Goal: Communication & Community: Answer question/provide support

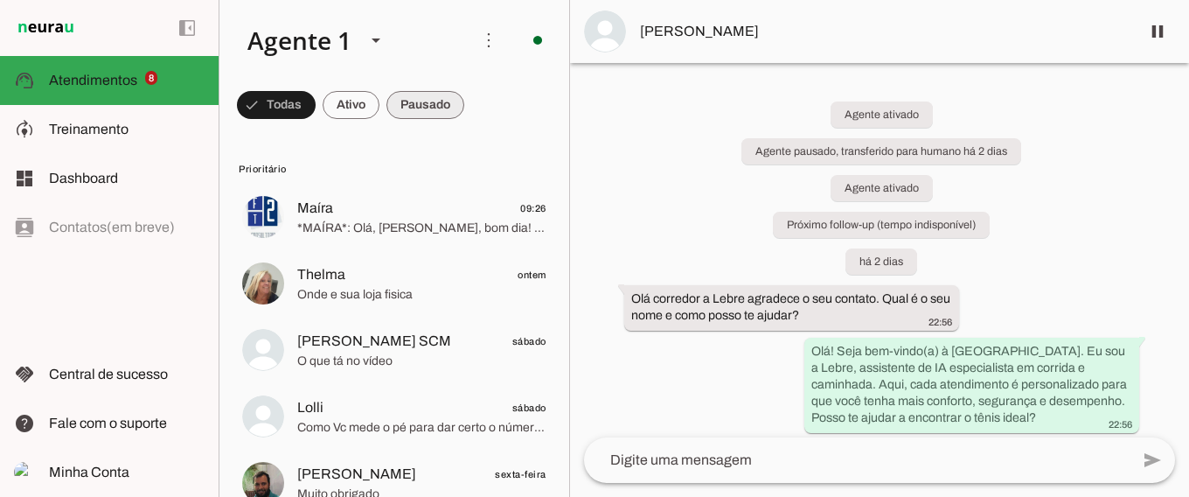
click at [316, 102] on span at bounding box center [276, 105] width 79 height 42
click at [282, 101] on span at bounding box center [268, 105] width 63 height 42
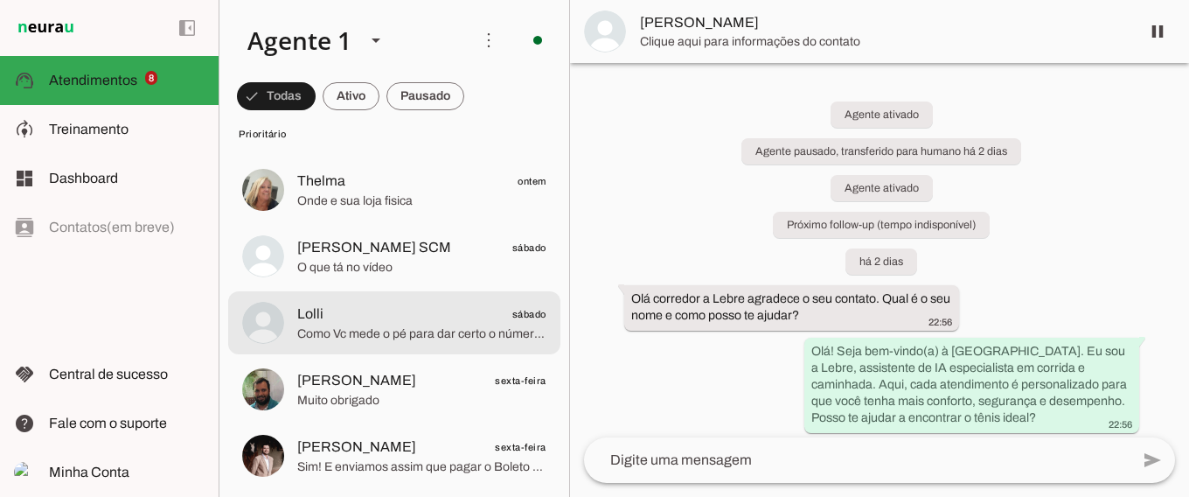
scroll to position [115, 0]
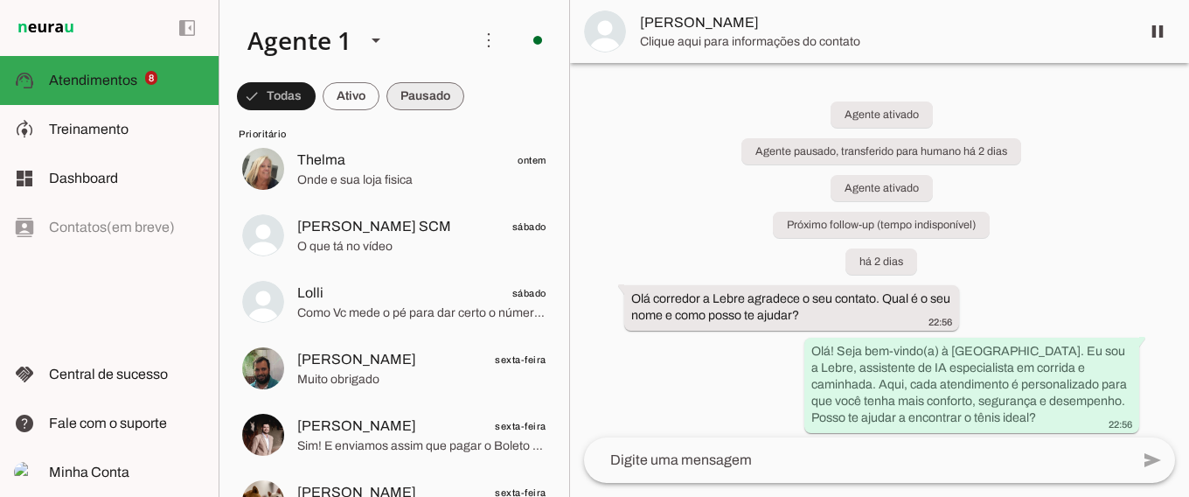
click at [316, 92] on span at bounding box center [276, 96] width 79 height 42
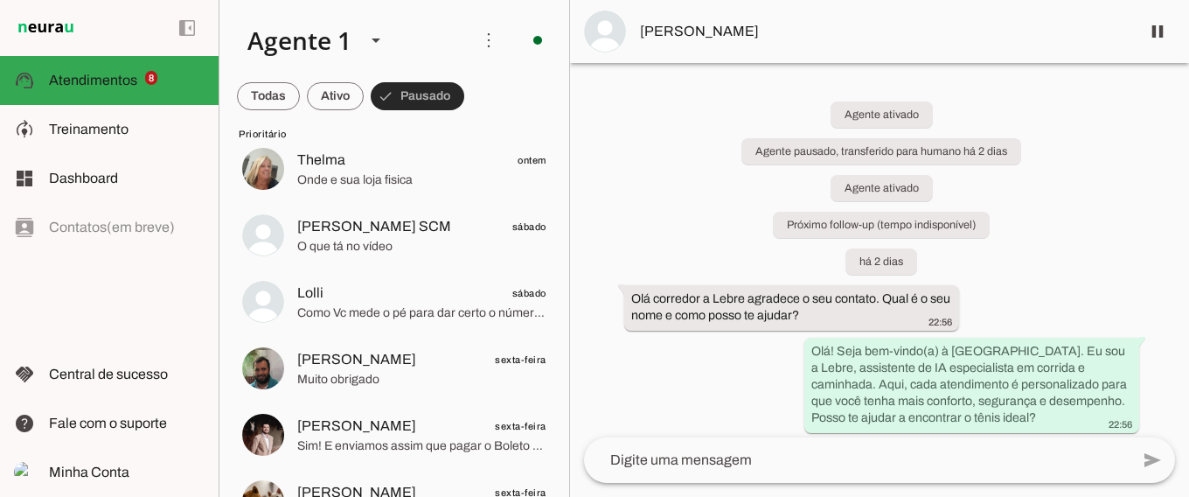
click at [425, 92] on span at bounding box center [418, 96] width 94 height 42
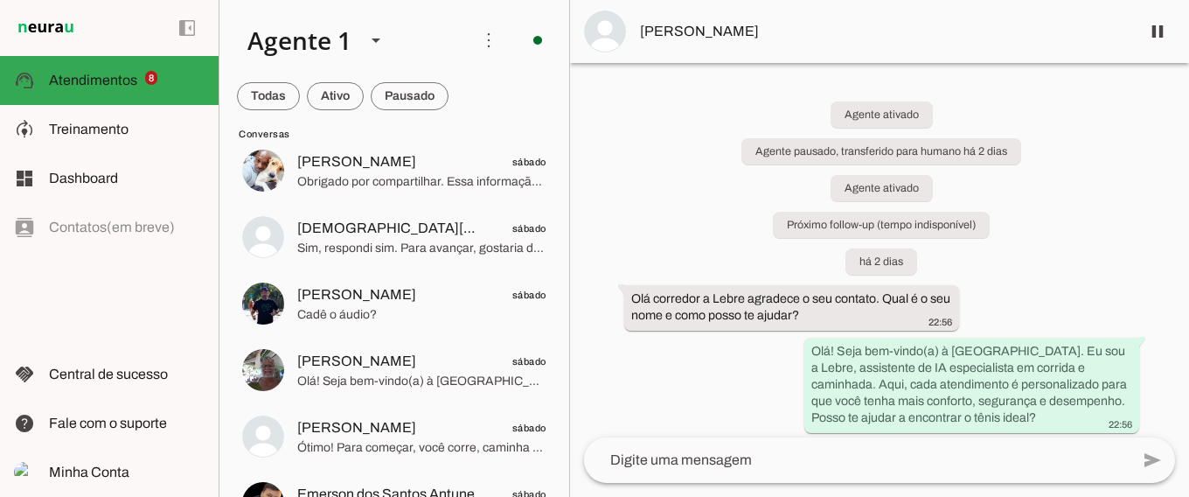
scroll to position [1955, 0]
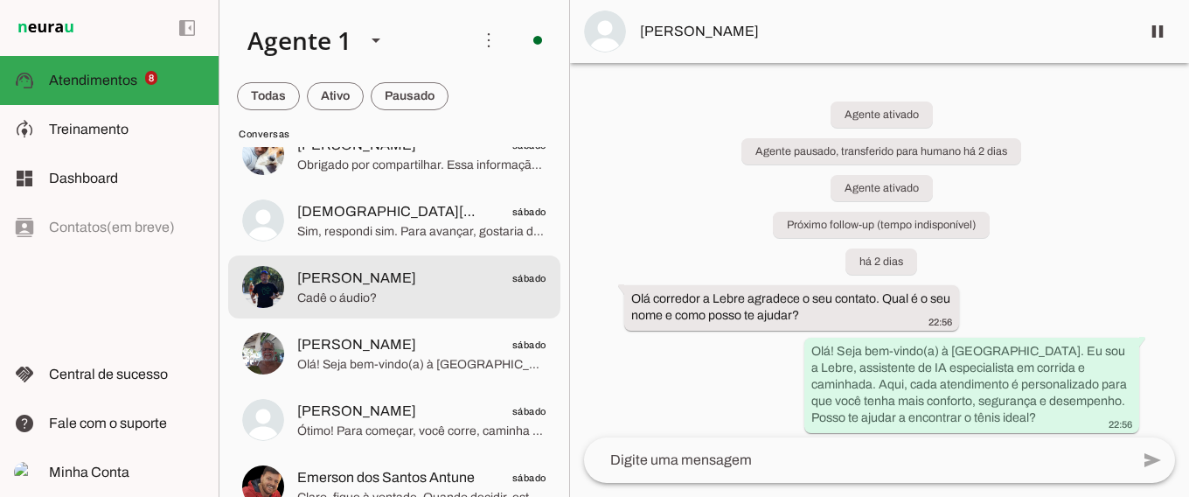
click at [435, 287] on span "Fábio Onuma sábado" at bounding box center [421, 279] width 249 height 22
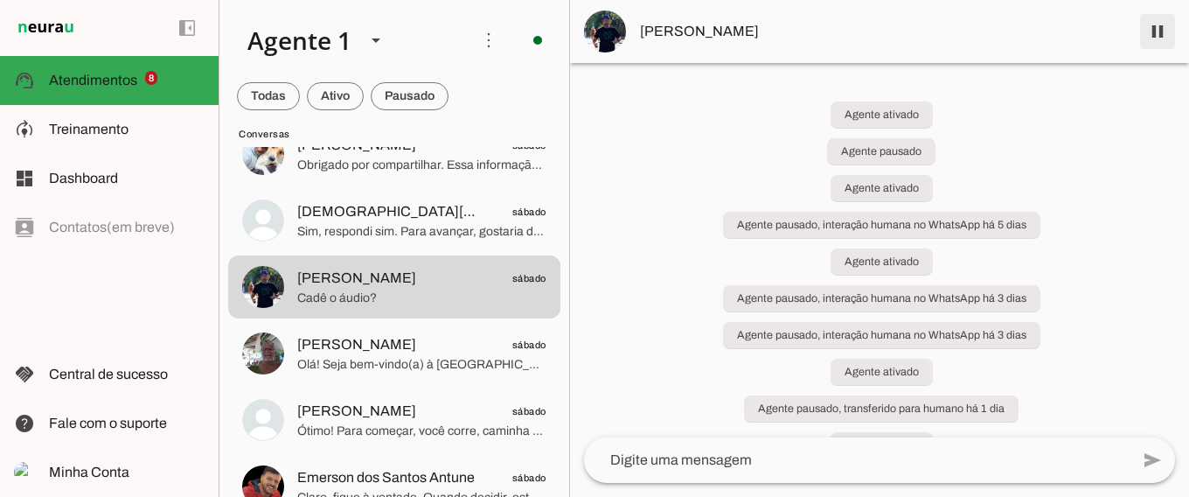
click at [1155, 30] on span at bounding box center [1158, 31] width 42 height 42
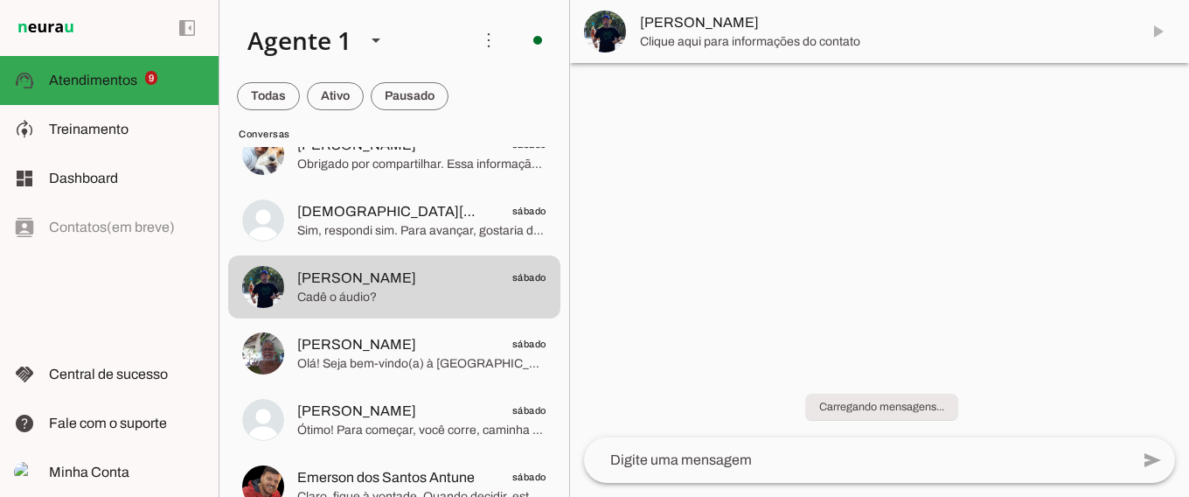
scroll to position [2021, 0]
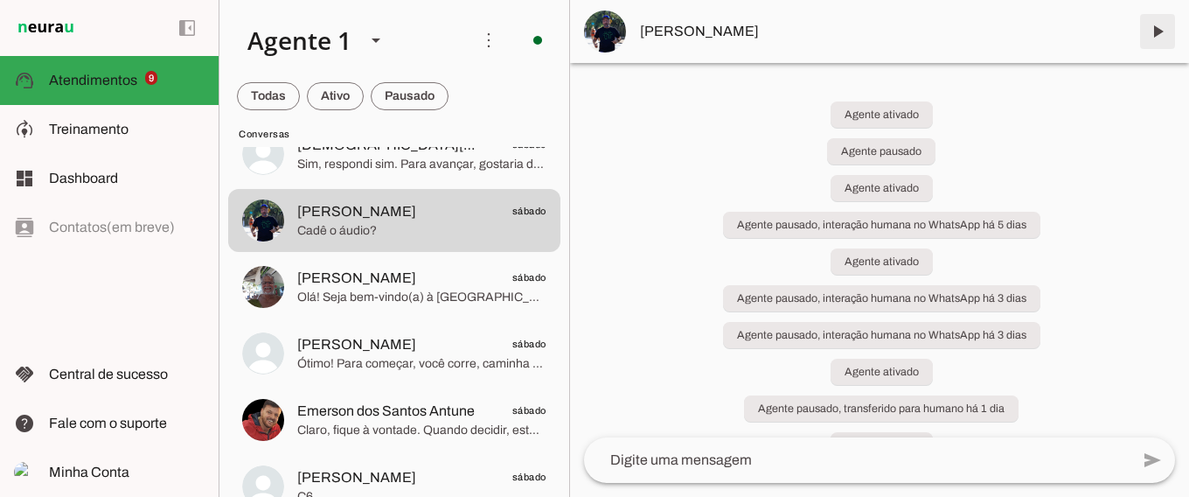
click at [1158, 24] on span at bounding box center [1158, 31] width 42 height 42
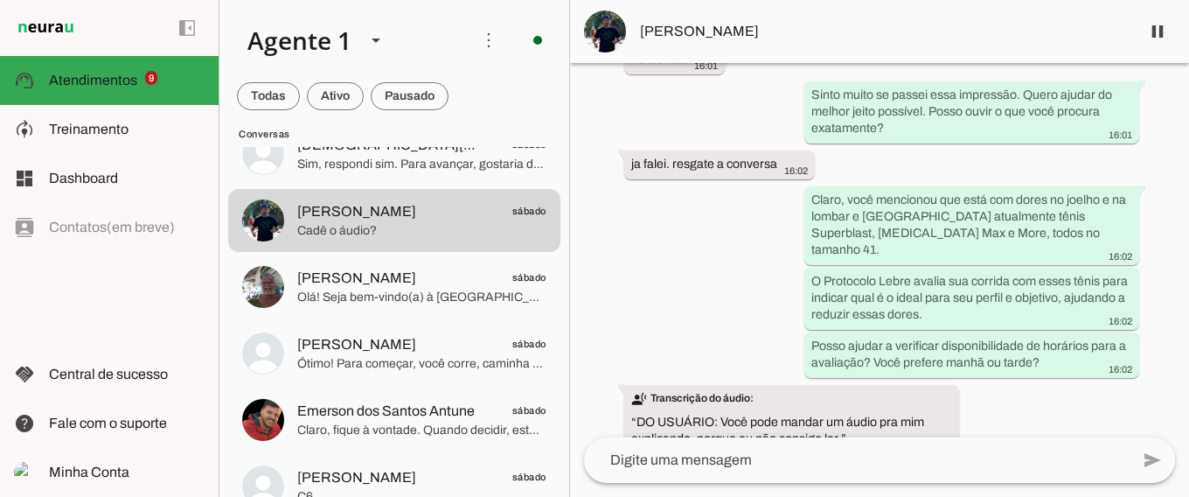
scroll to position [7048, 0]
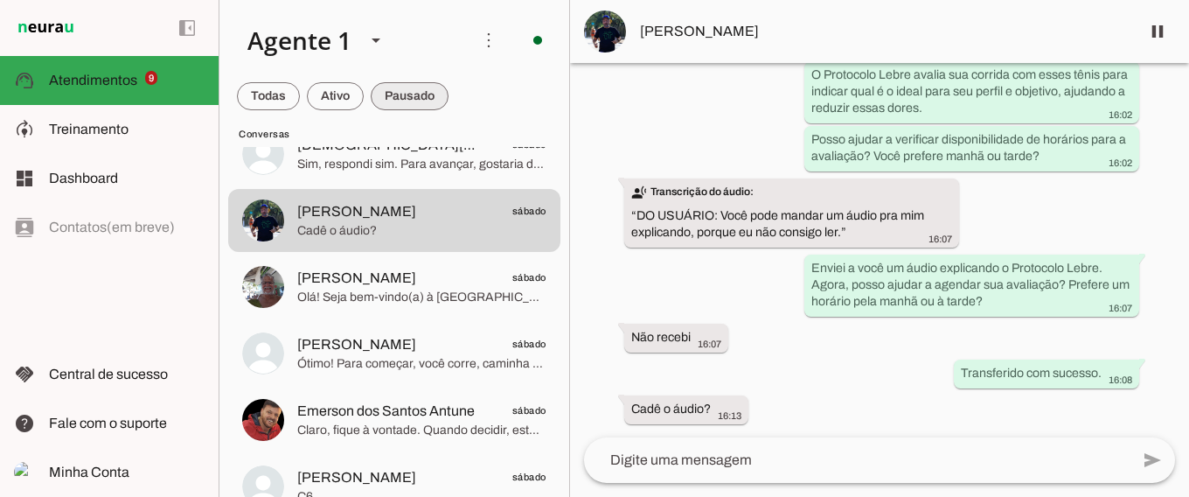
click at [300, 91] on span at bounding box center [268, 96] width 63 height 42
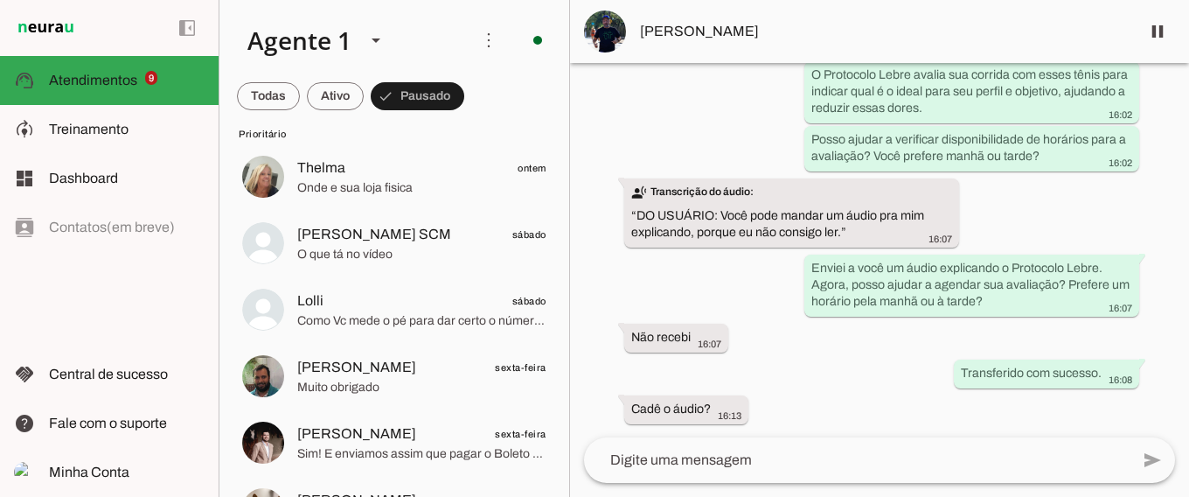
scroll to position [0, 0]
